Goal: Book appointment/travel/reservation

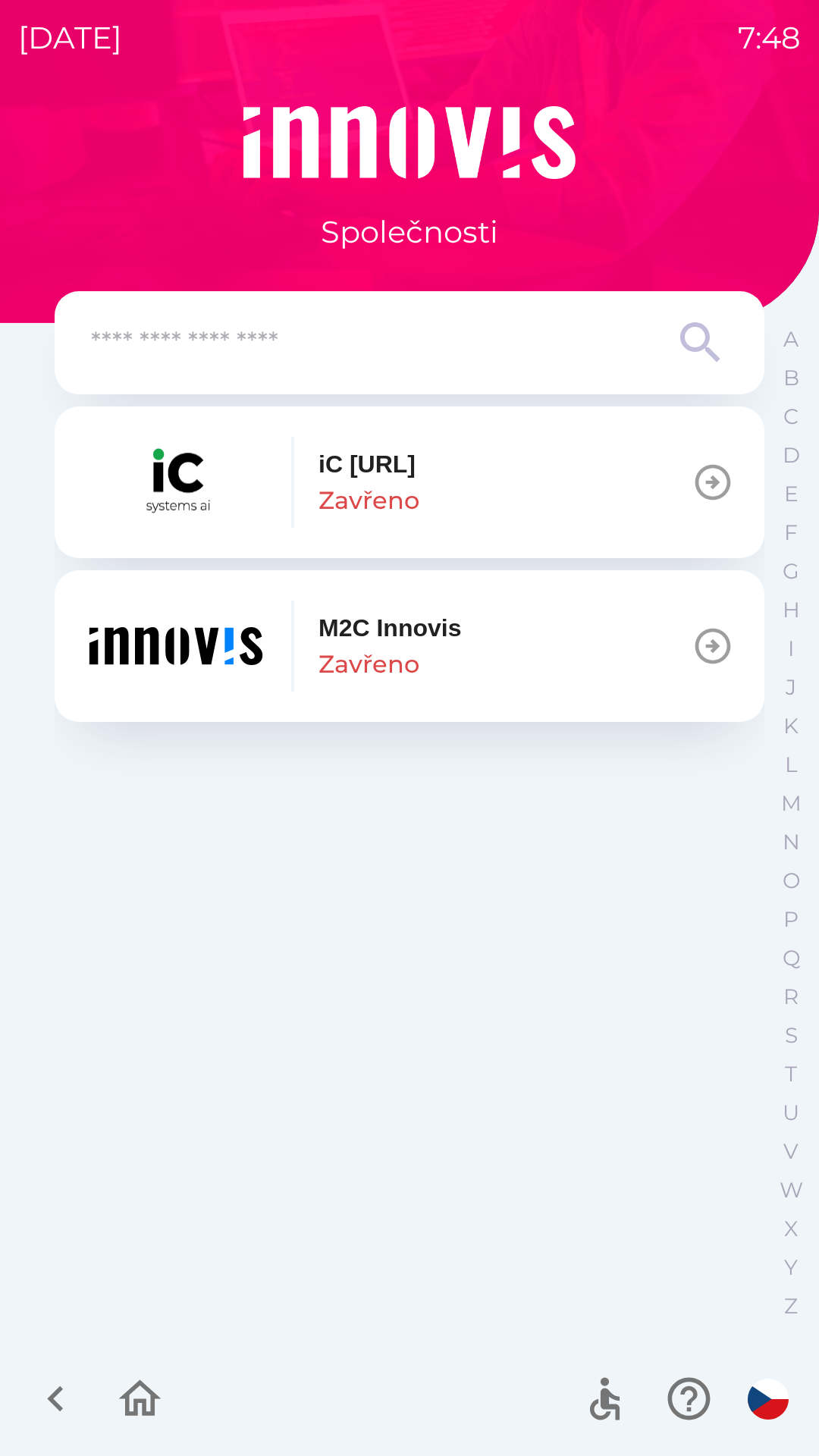
click at [245, 639] on img "button" at bounding box center [176, 646] width 182 height 91
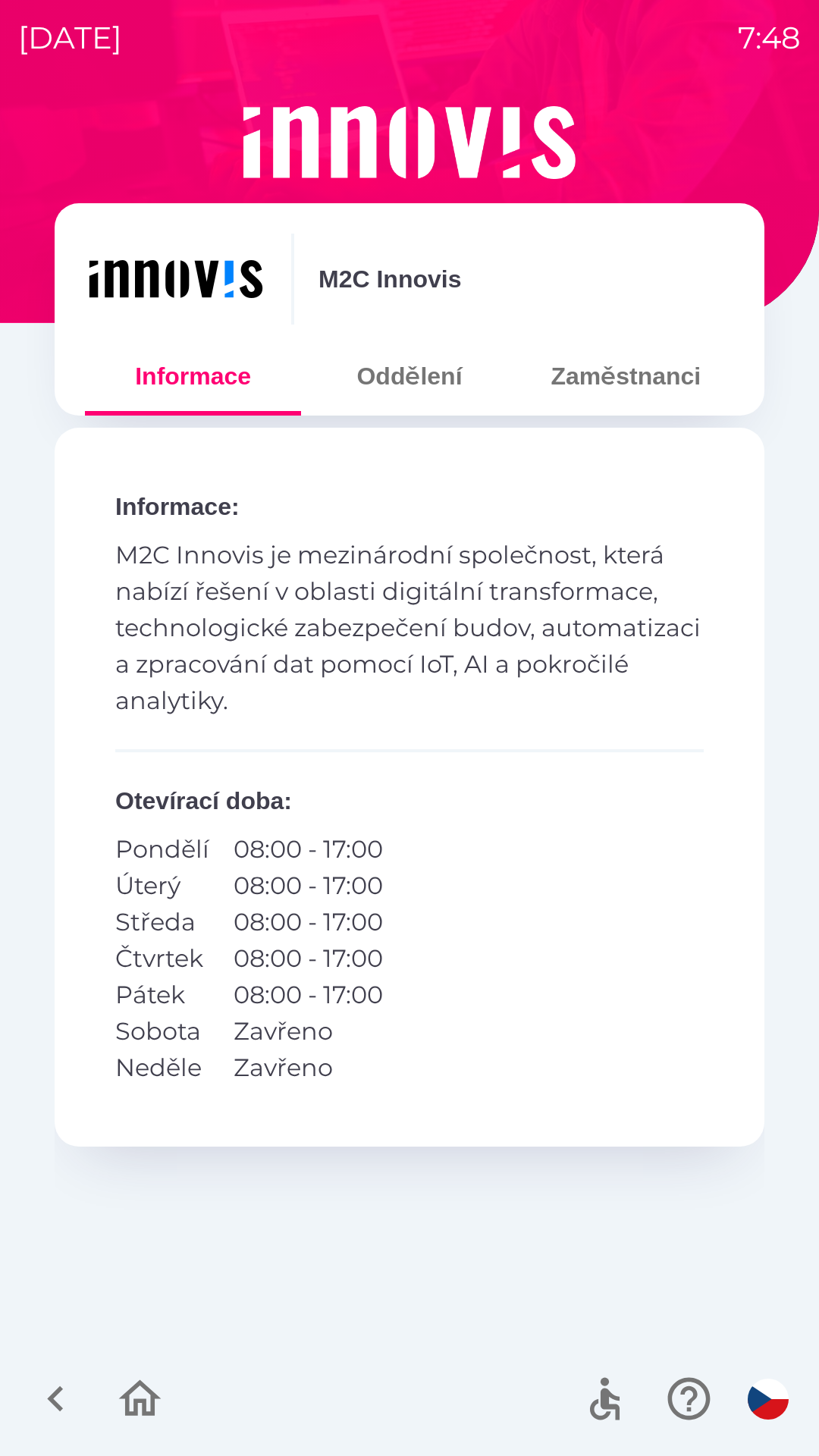
click at [374, 388] on button "Oddělení" at bounding box center [409, 376] width 217 height 54
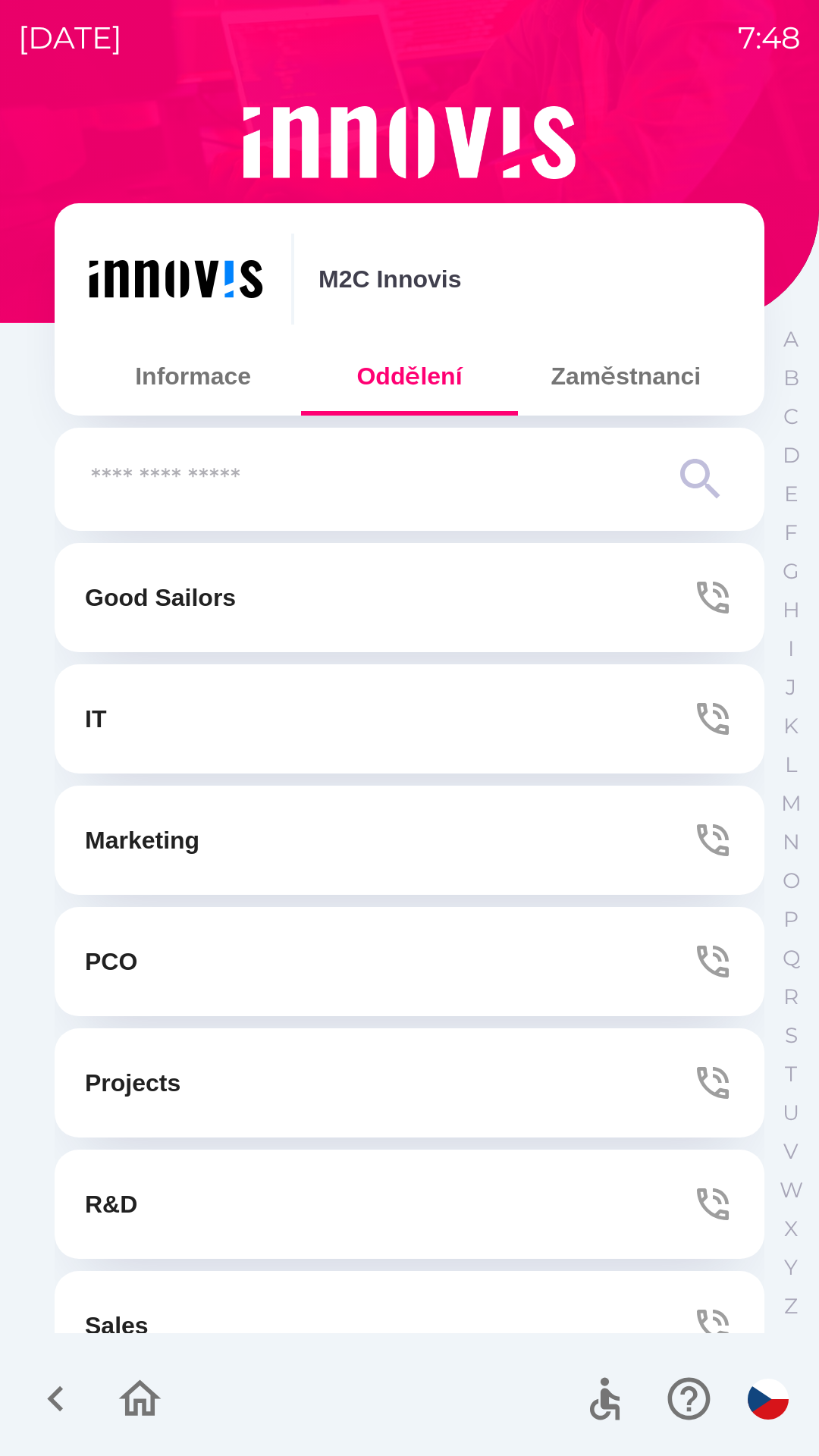
click at [122, 841] on p "Marketing" at bounding box center [142, 840] width 114 height 37
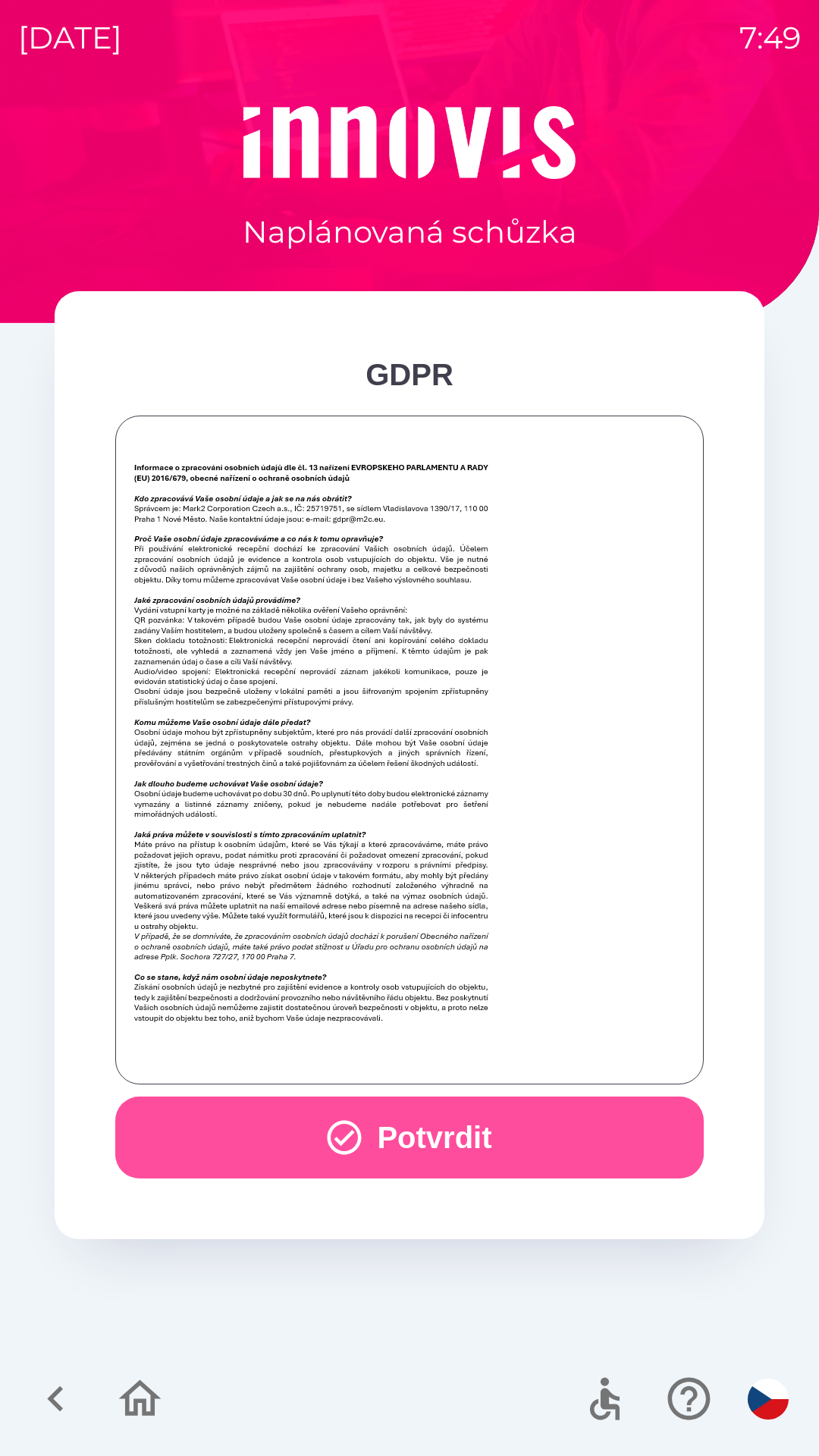
click at [278, 1146] on button "Potvrdit" at bounding box center [409, 1137] width 589 height 82
